Goal: Navigation & Orientation: Understand site structure

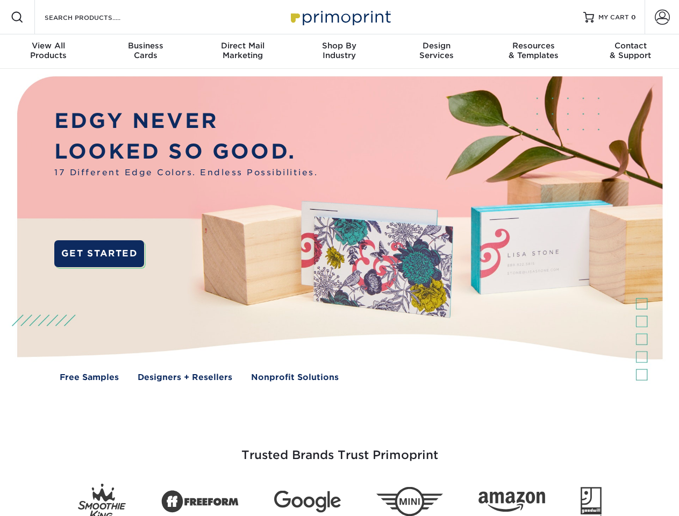
click at [339, 258] on img at bounding box center [339, 237] width 672 height 336
click at [17, 17] on span at bounding box center [17, 17] width 13 height 13
click at [662, 17] on span at bounding box center [662, 17] width 15 height 15
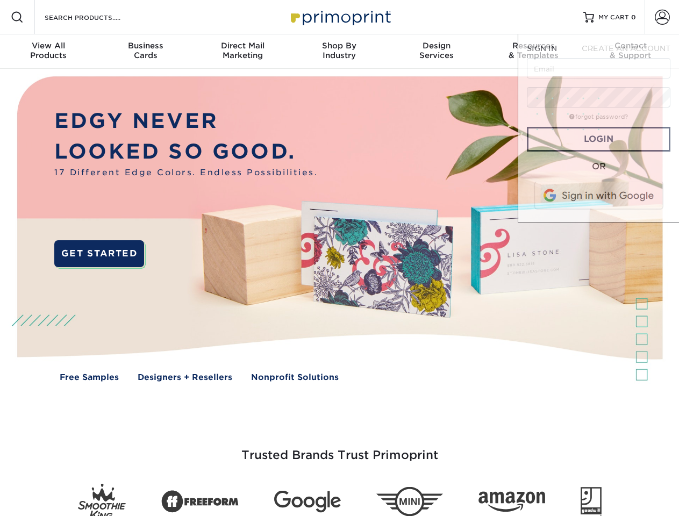
click at [48, 52] on div "View All Products" at bounding box center [48, 50] width 97 height 19
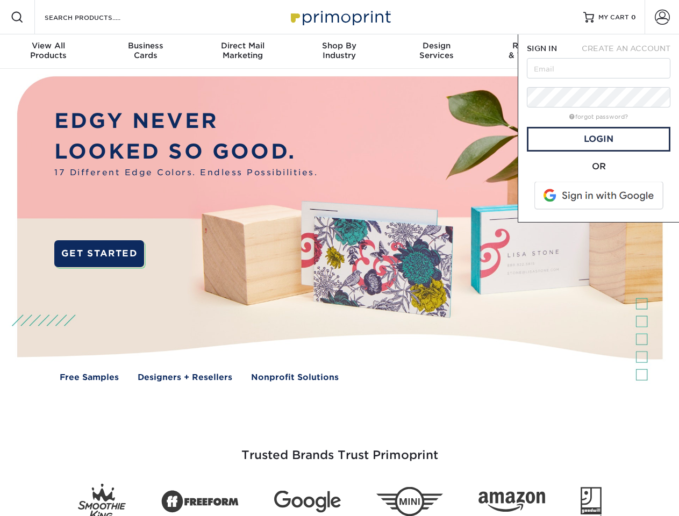
click at [145, 52] on div "Business Cards" at bounding box center [145, 50] width 97 height 19
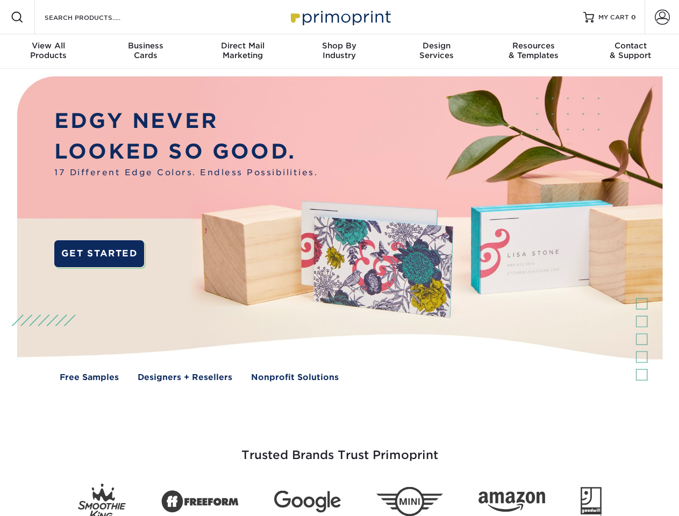
click at [242, 52] on div "Direct Mail Marketing" at bounding box center [242, 50] width 97 height 19
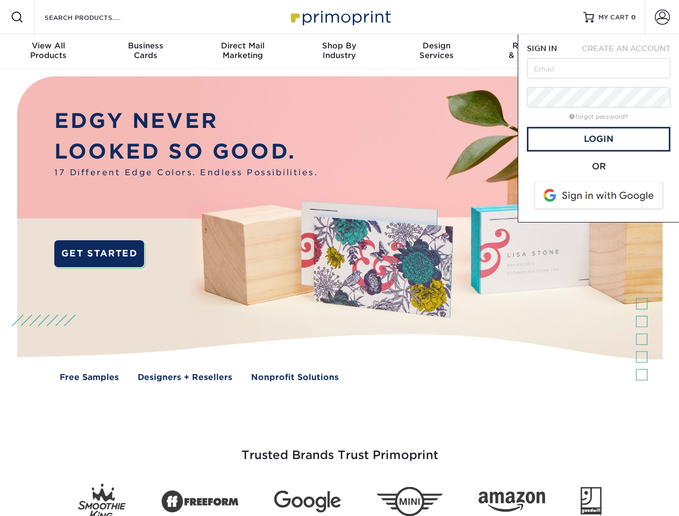
click at [339, 52] on div "Shop By Industry" at bounding box center [339, 50] width 97 height 19
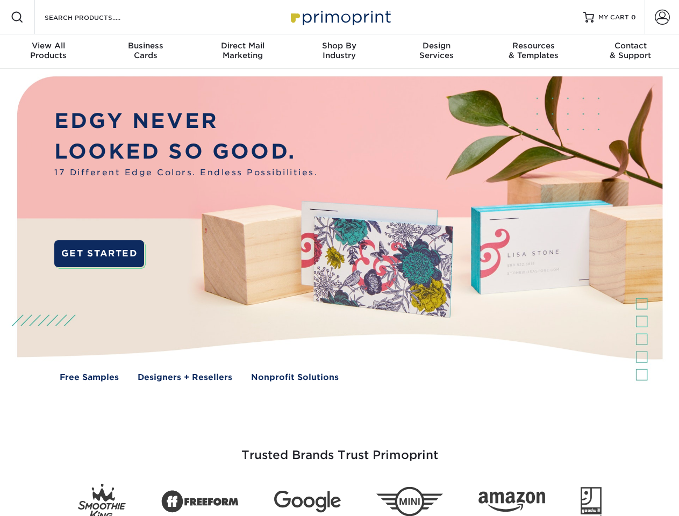
click at [437, 52] on div "Design Services" at bounding box center [436, 50] width 97 height 19
click at [533, 52] on span "SIGN IN" at bounding box center [542, 48] width 30 height 9
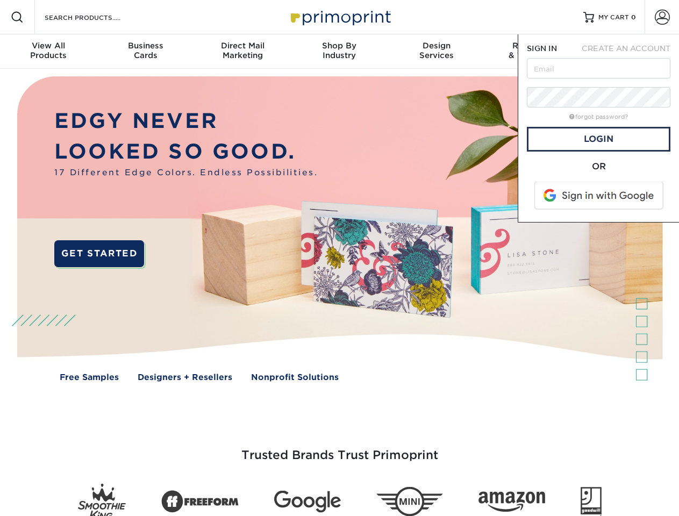
click at [631, 52] on div "Contact & Support" at bounding box center [630, 50] width 97 height 19
